Goal: Task Accomplishment & Management: Use online tool/utility

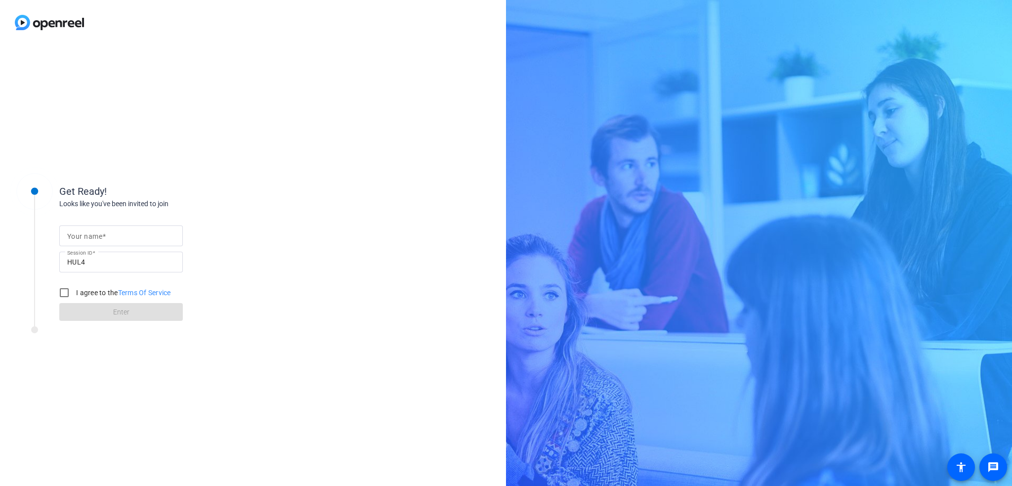
click at [108, 234] on input "Your name" at bounding box center [121, 236] width 108 height 12
type input "Ш"
type input "[PERSON_NAME]"
click at [65, 288] on input "I agree to the Terms Of Service" at bounding box center [64, 293] width 20 height 20
checkbox input "true"
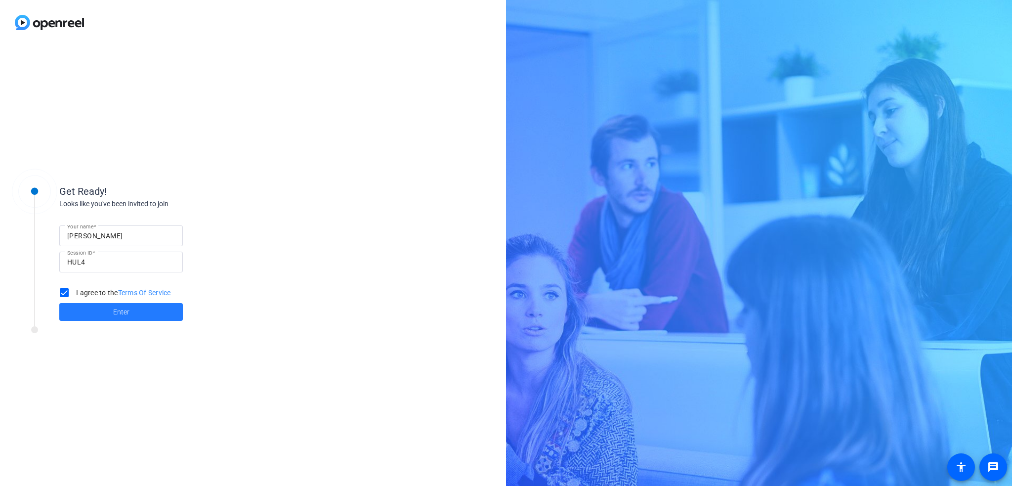
click at [92, 305] on span at bounding box center [121, 312] width 124 height 24
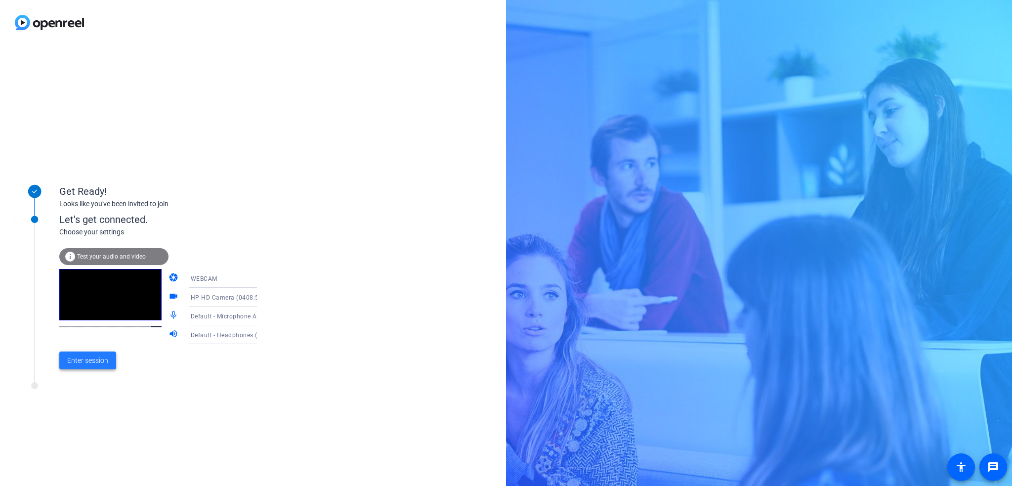
click at [90, 363] on span "Enter session" at bounding box center [87, 360] width 41 height 10
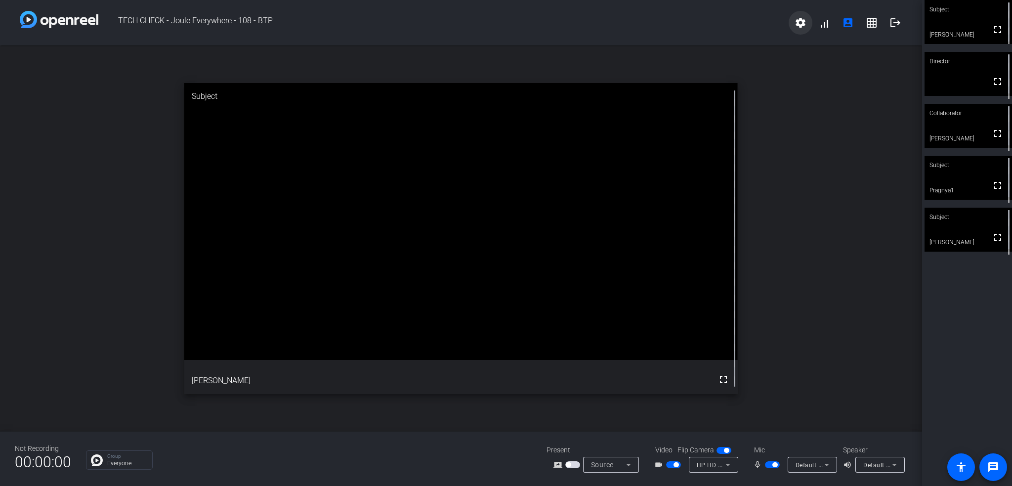
click at [802, 24] on mat-icon "settings" at bounding box center [801, 23] width 12 height 12
click at [854, 257] on div at bounding box center [506, 243] width 1012 height 486
click at [797, 19] on mat-icon "settings" at bounding box center [801, 23] width 12 height 12
click at [881, 417] on div at bounding box center [506, 243] width 1012 height 486
click at [768, 467] on span "button" at bounding box center [772, 464] width 15 height 7
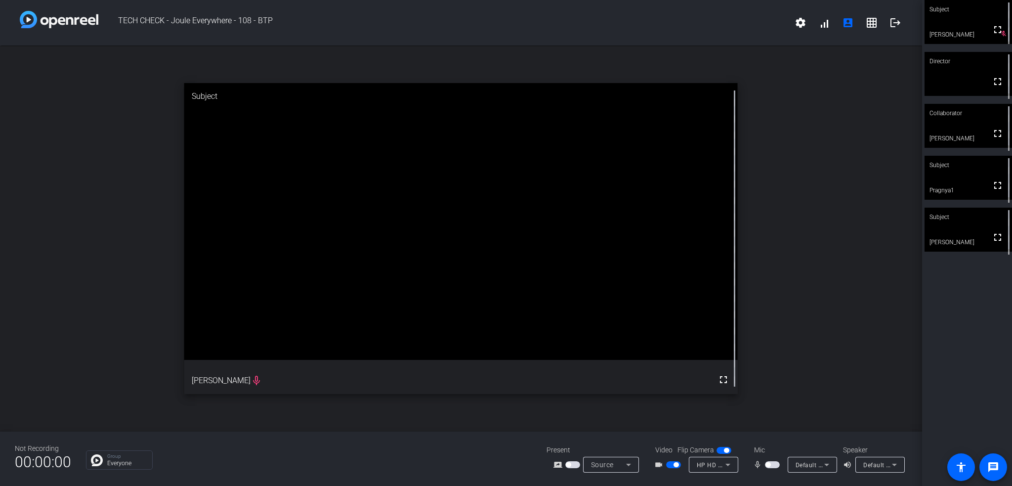
click at [769, 466] on span "button" at bounding box center [768, 464] width 5 height 5
click at [775, 465] on span "button" at bounding box center [775, 464] width 5 height 5
